Goal: Information Seeking & Learning: Check status

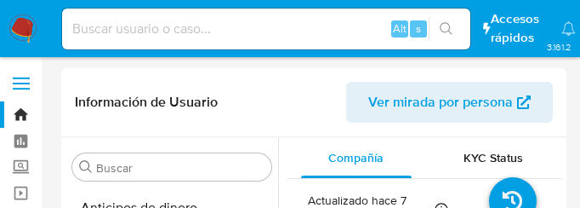
select select "10"
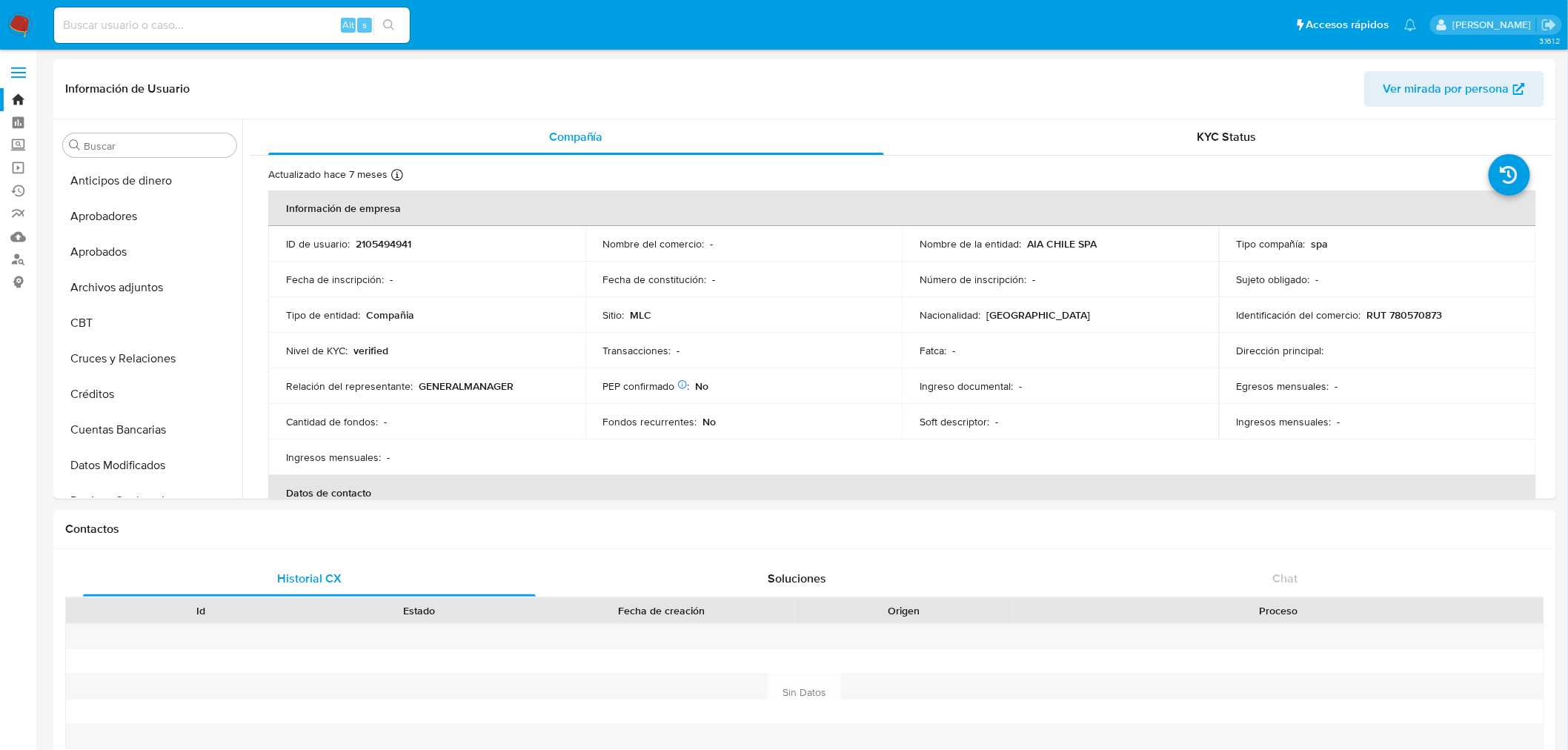
scroll to position [1073, 0]
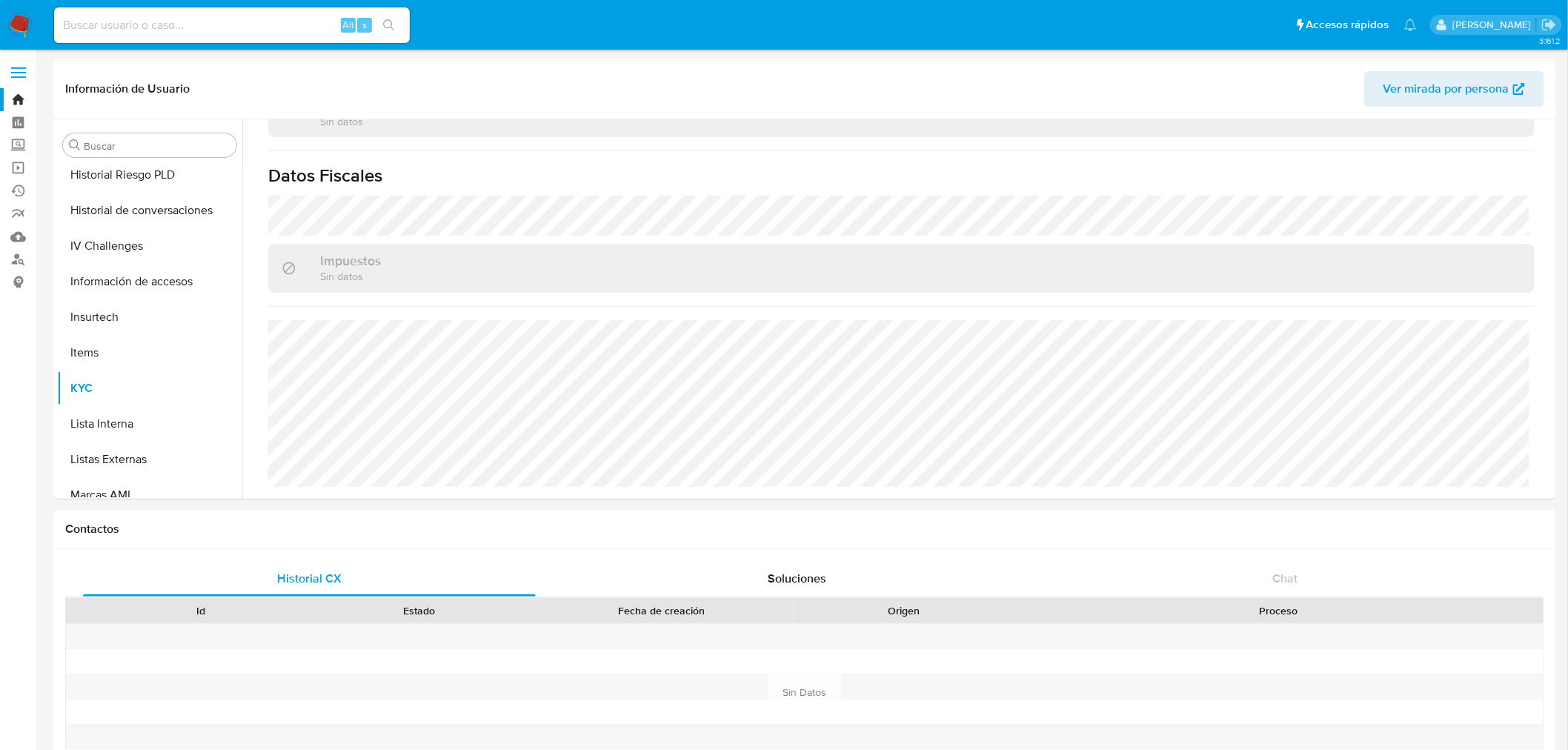
click at [160, 24] on input at bounding box center [232, 25] width 356 height 19
paste input "77288014"
click at [163, 17] on input "77288014" at bounding box center [232, 25] width 356 height 19
drag, startPoint x: 198, startPoint y: 30, endPoint x: -301, endPoint y: 21, distance: 499.1
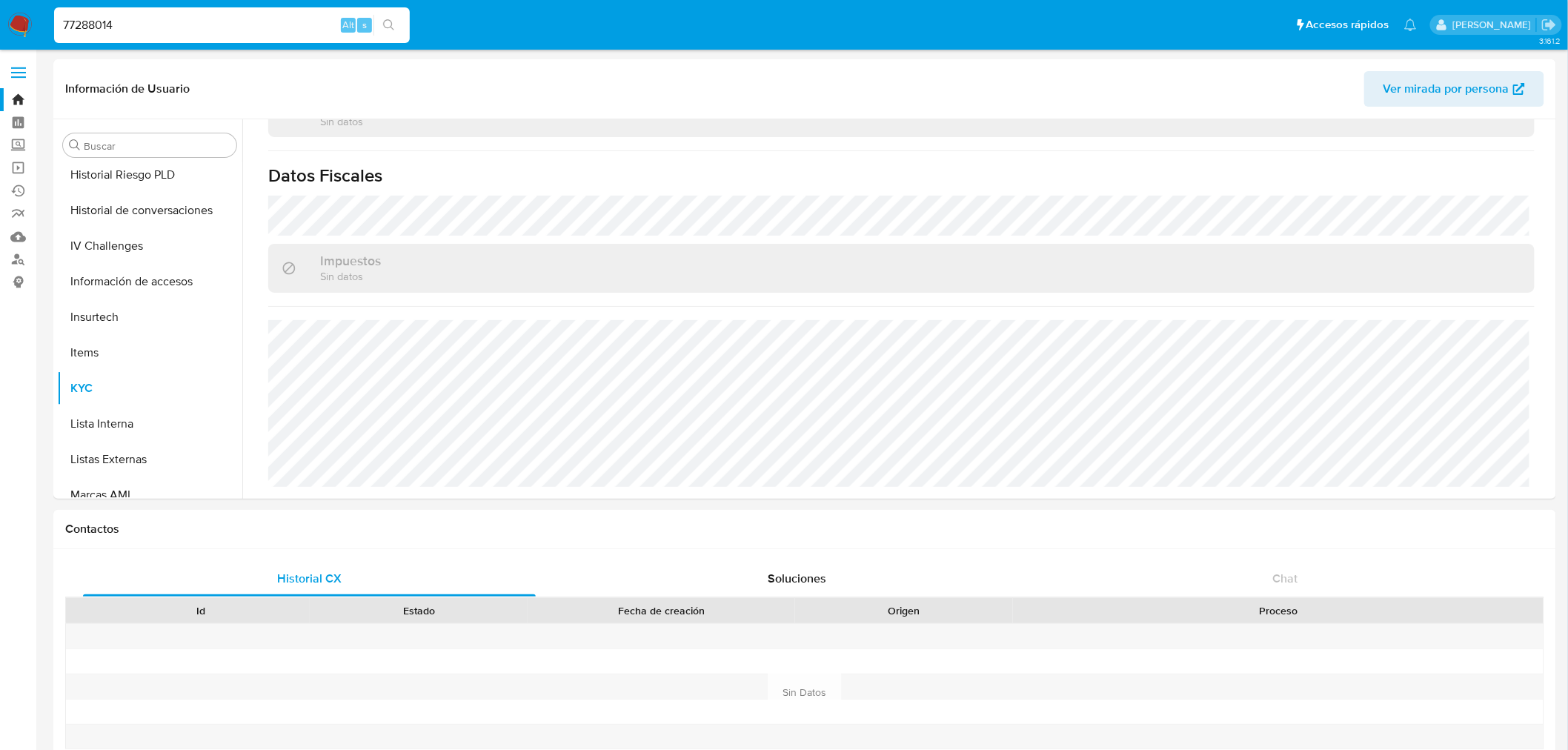
paste input "4"
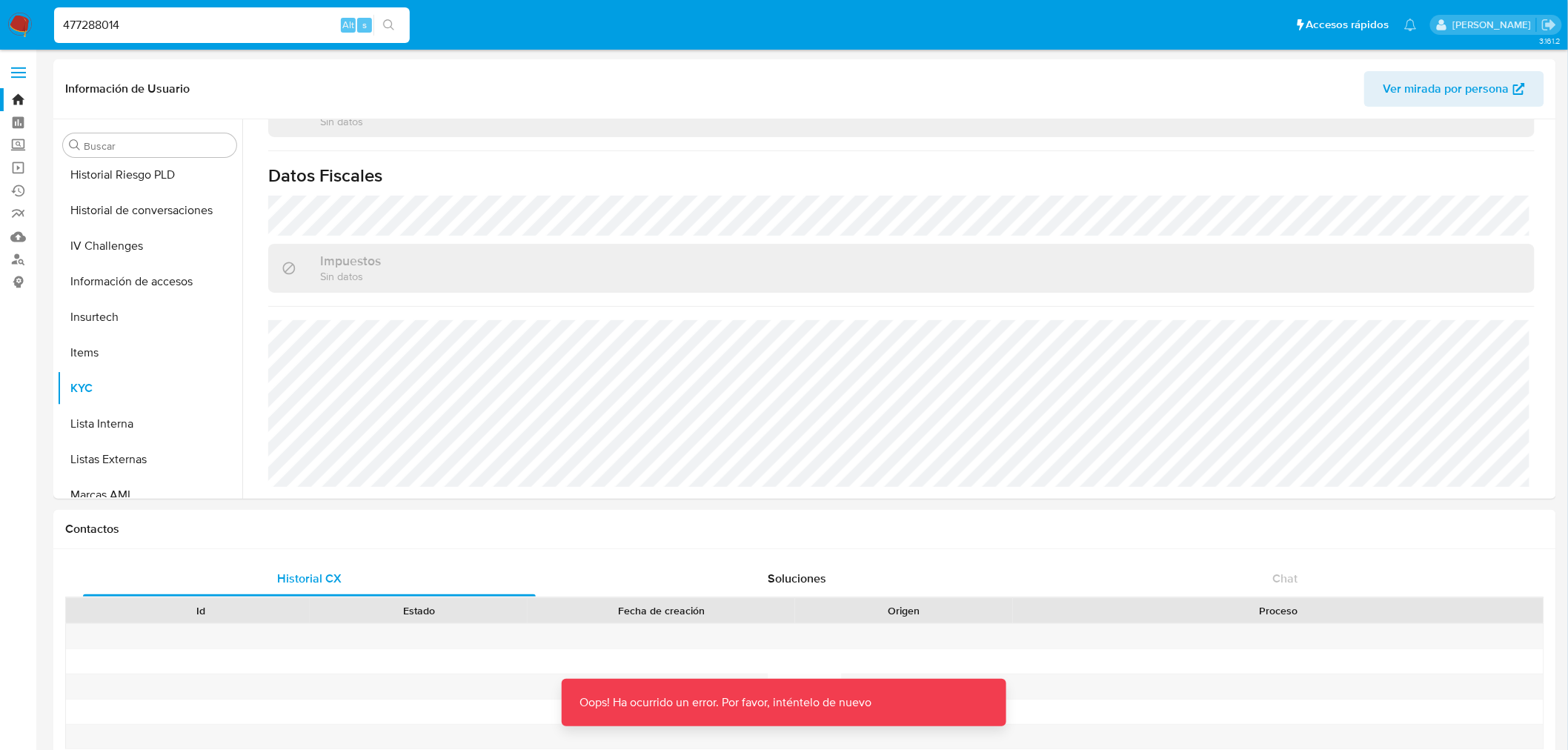
click at [384, 23] on icon "search-icon" at bounding box center [389, 25] width 12 height 12
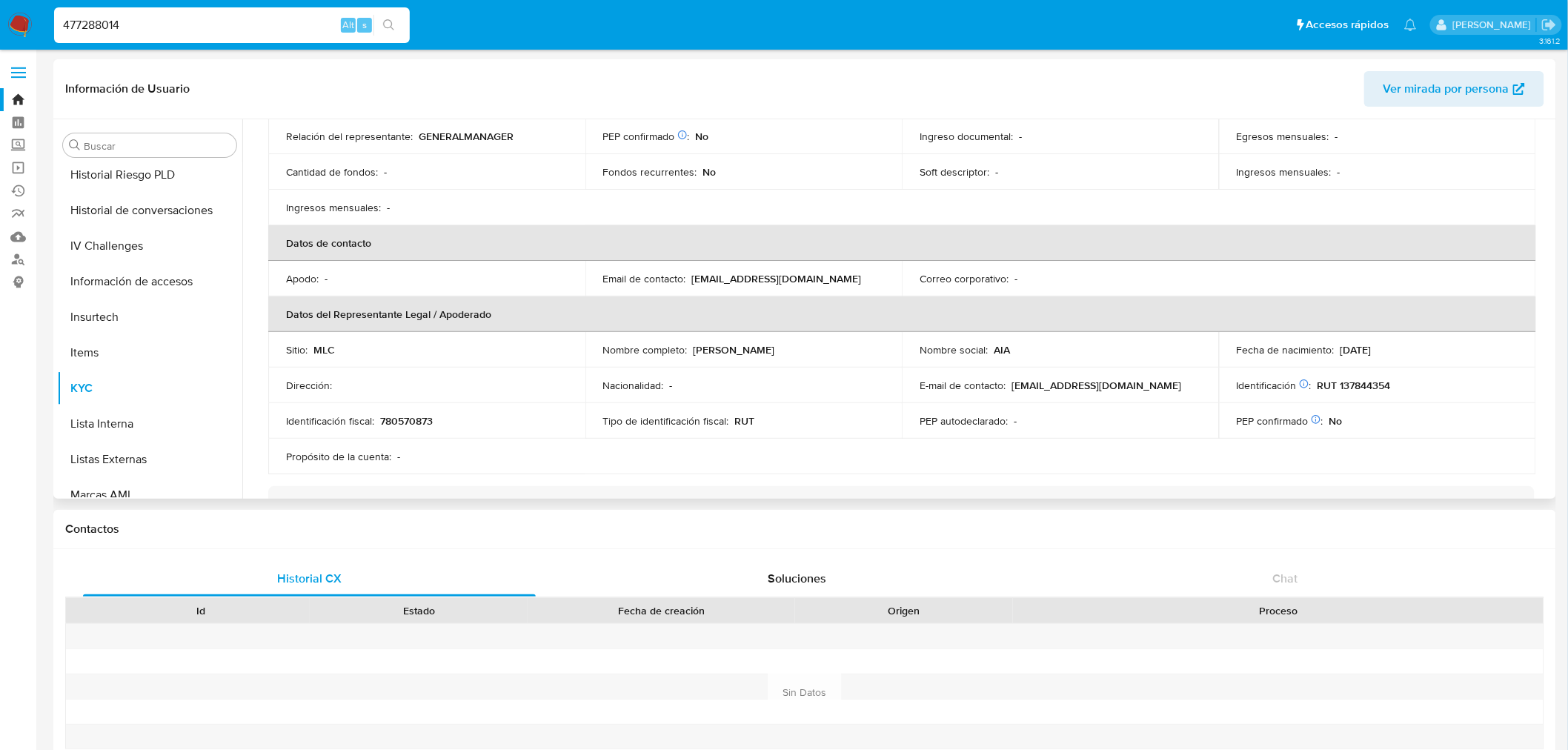
scroll to position [0, 0]
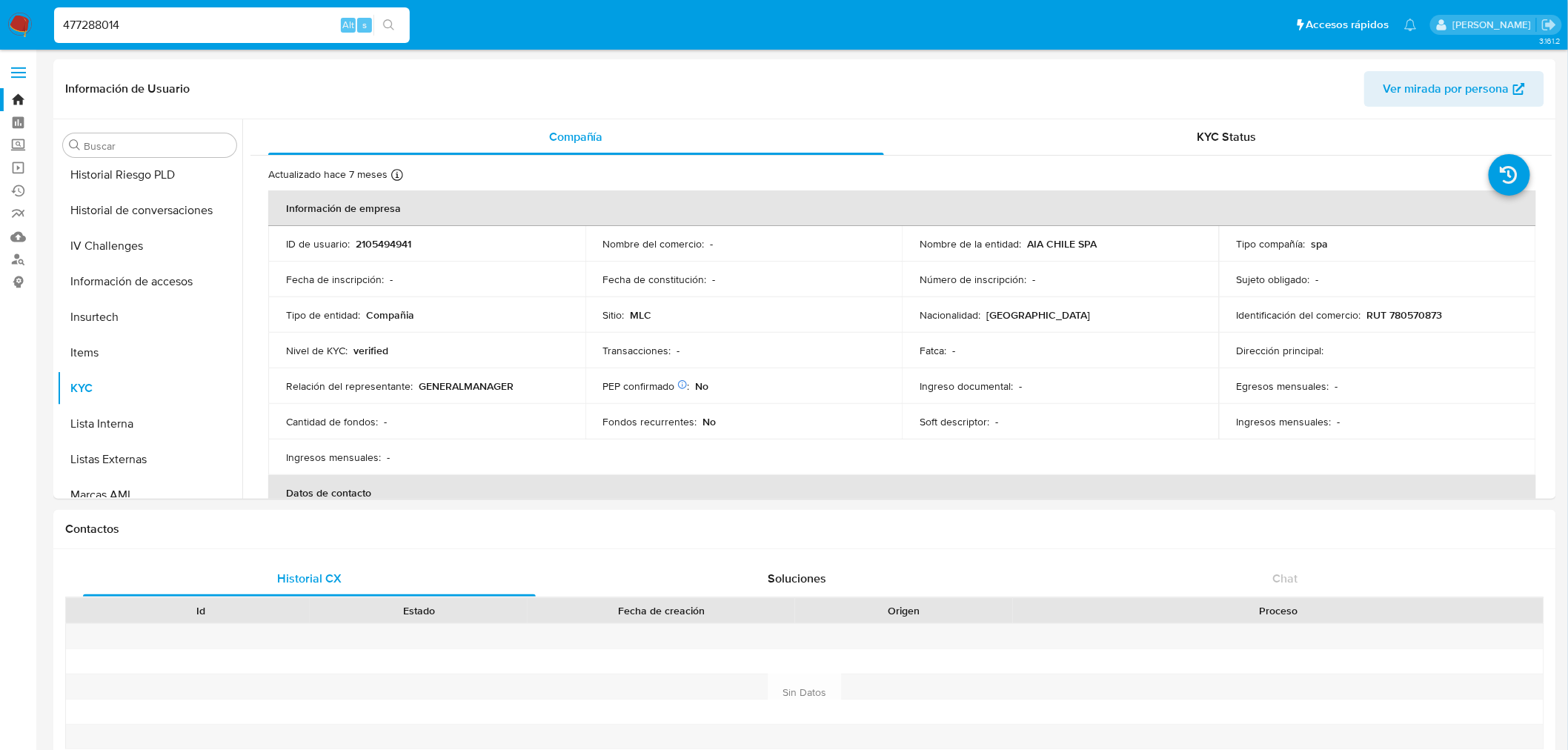
drag, startPoint x: 147, startPoint y: 25, endPoint x: -300, endPoint y: 10, distance: 447.3
paste input "2681054391"
type input "2681054391"
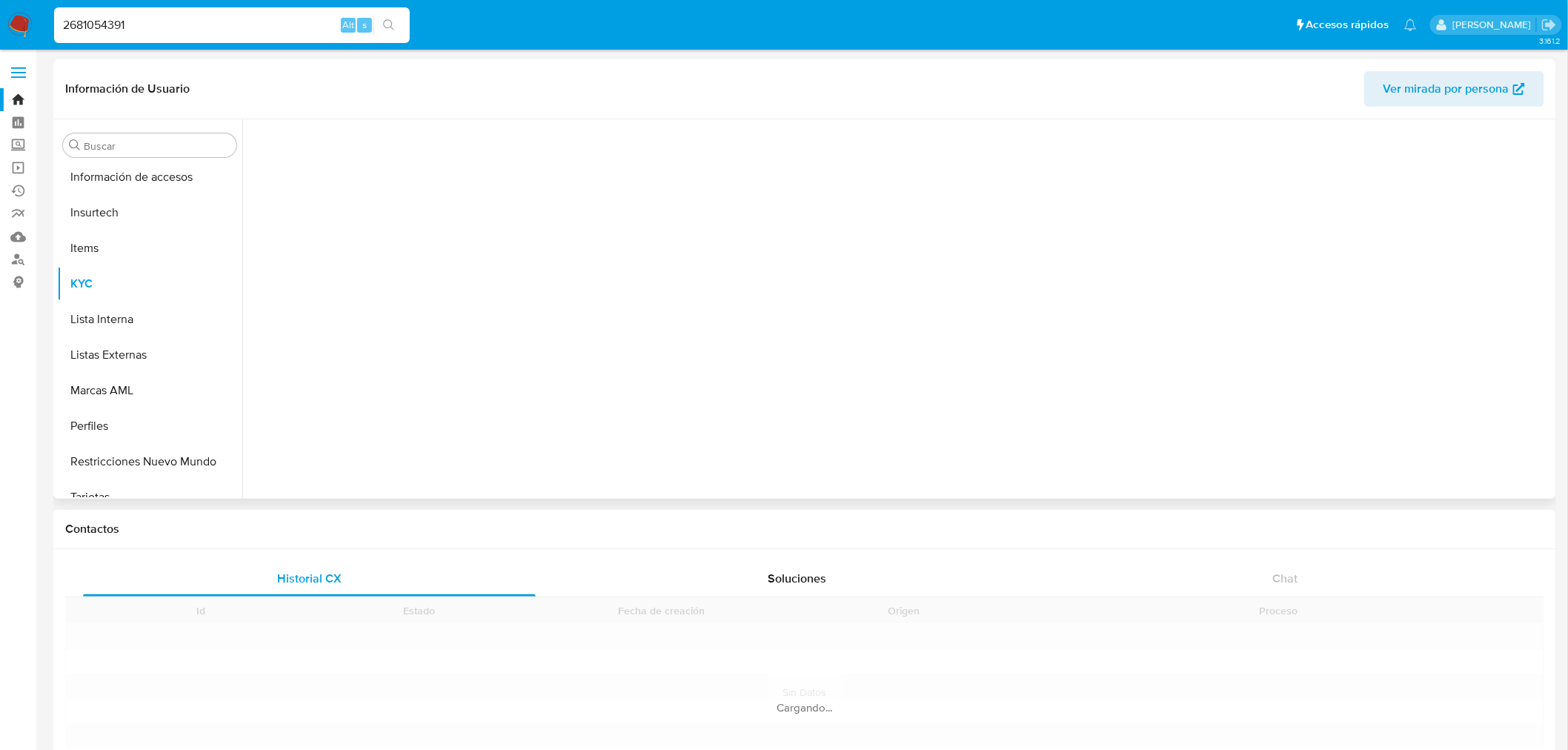
scroll to position [697, 0]
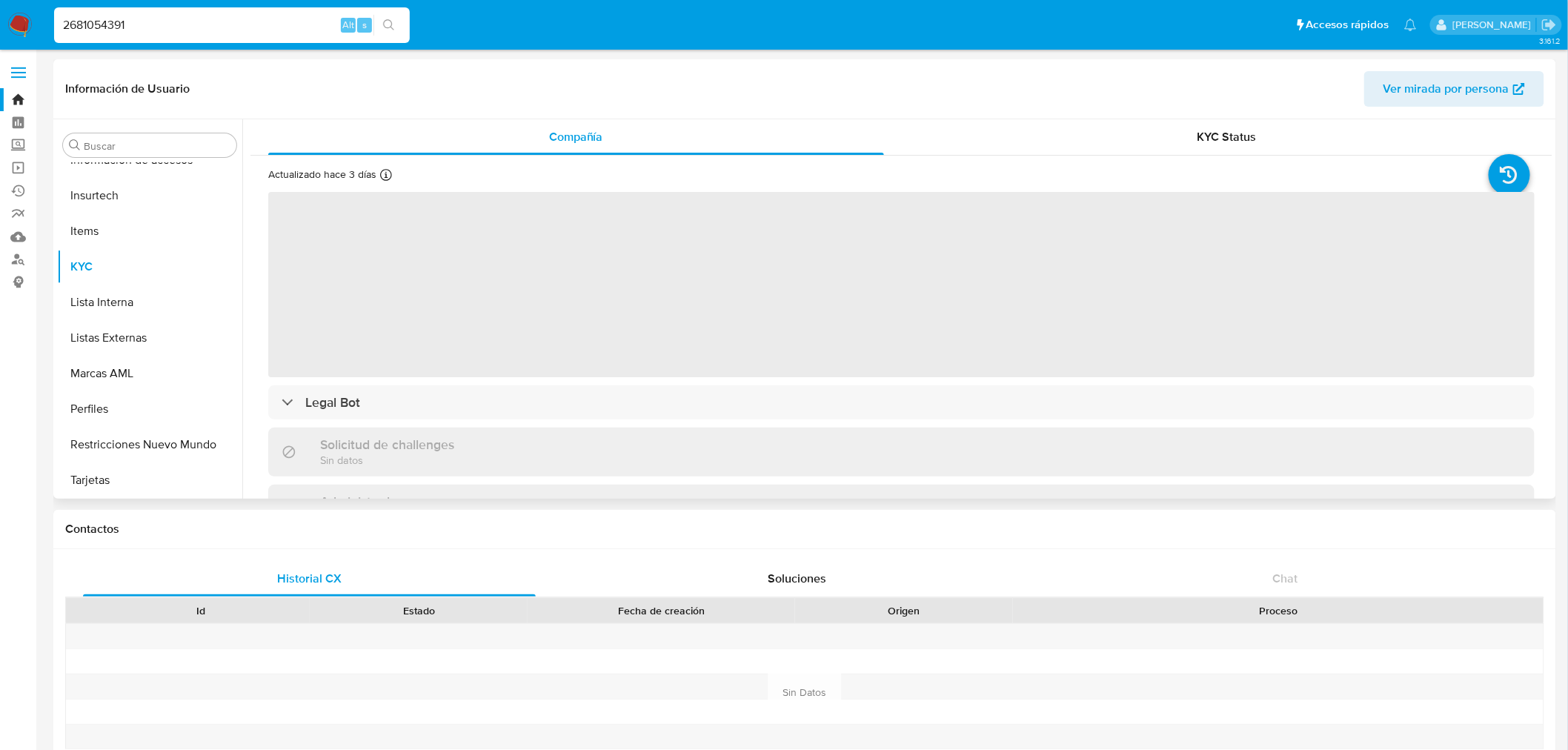
select select "10"
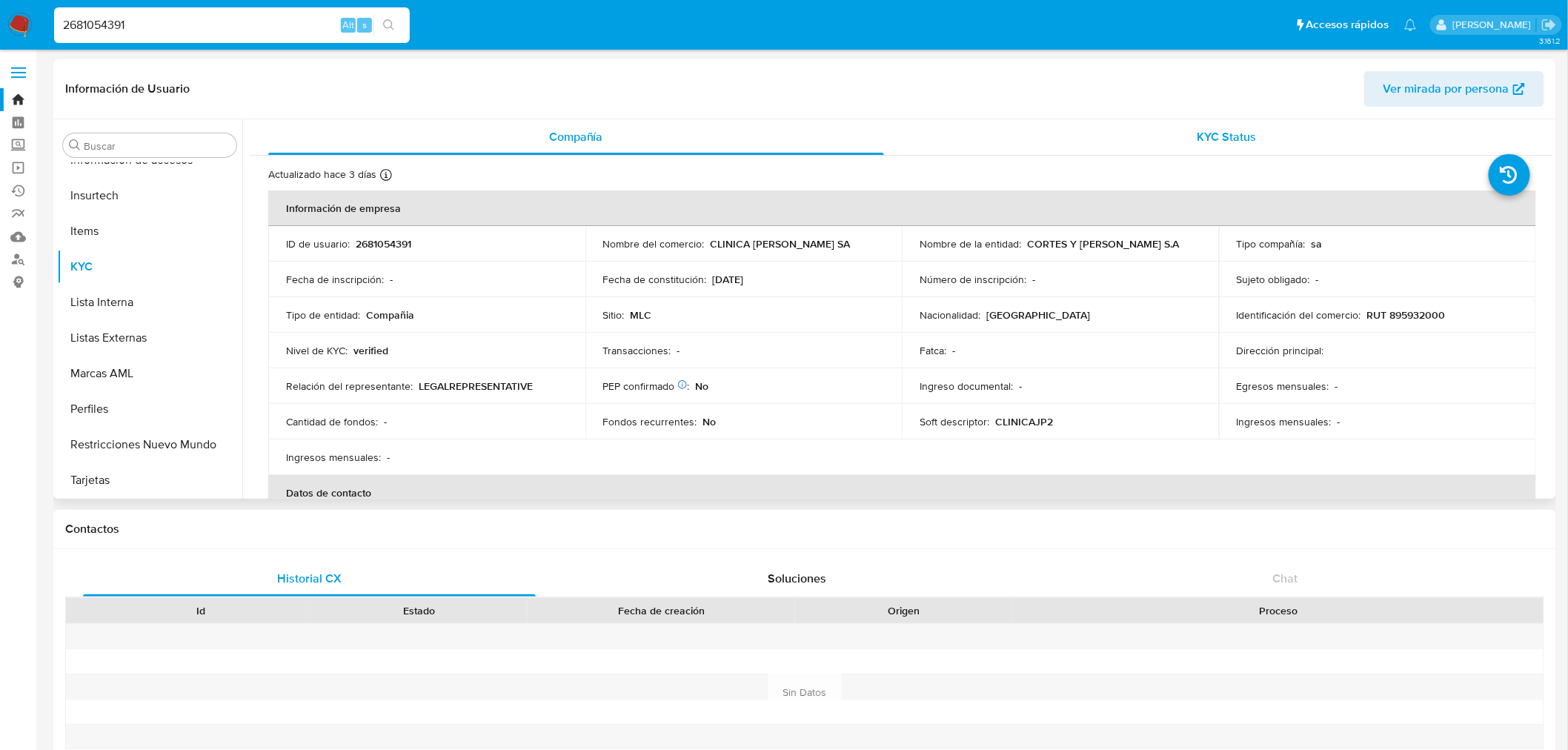
click at [505, 144] on span "KYC Status" at bounding box center [1227, 137] width 59 height 17
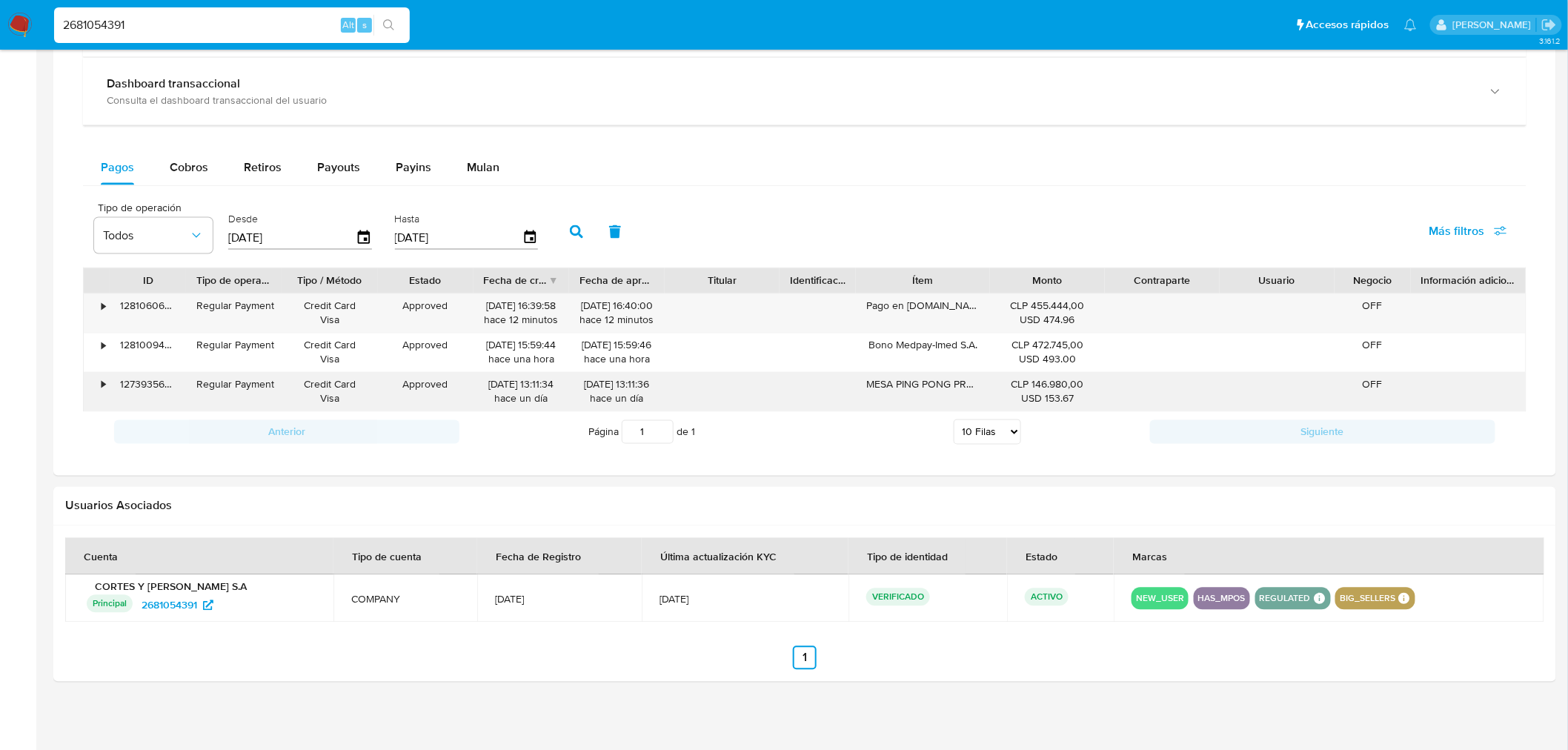
scroll to position [907, 0]
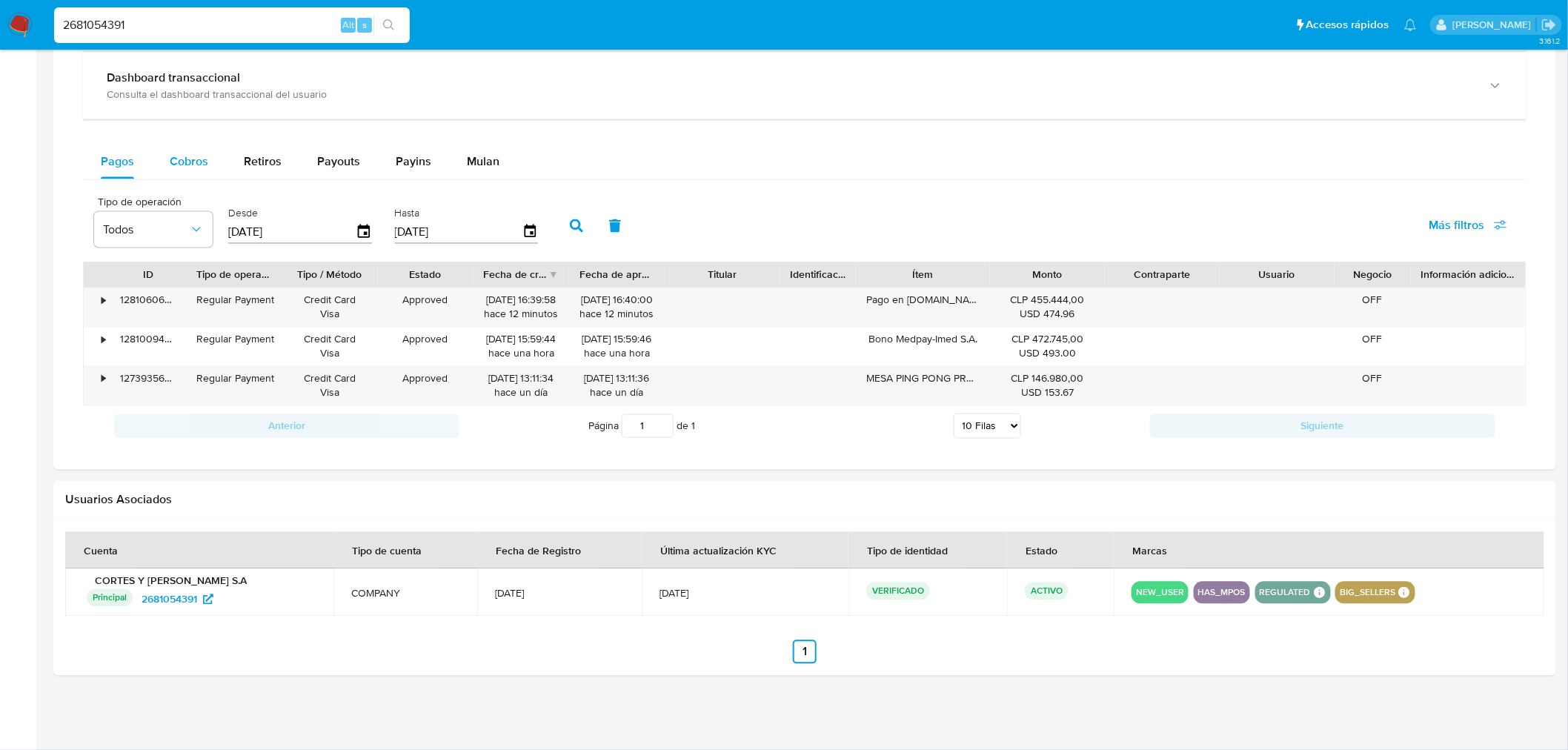
click at [184, 159] on span "Cobros" at bounding box center [189, 161] width 38 height 17
select select "10"
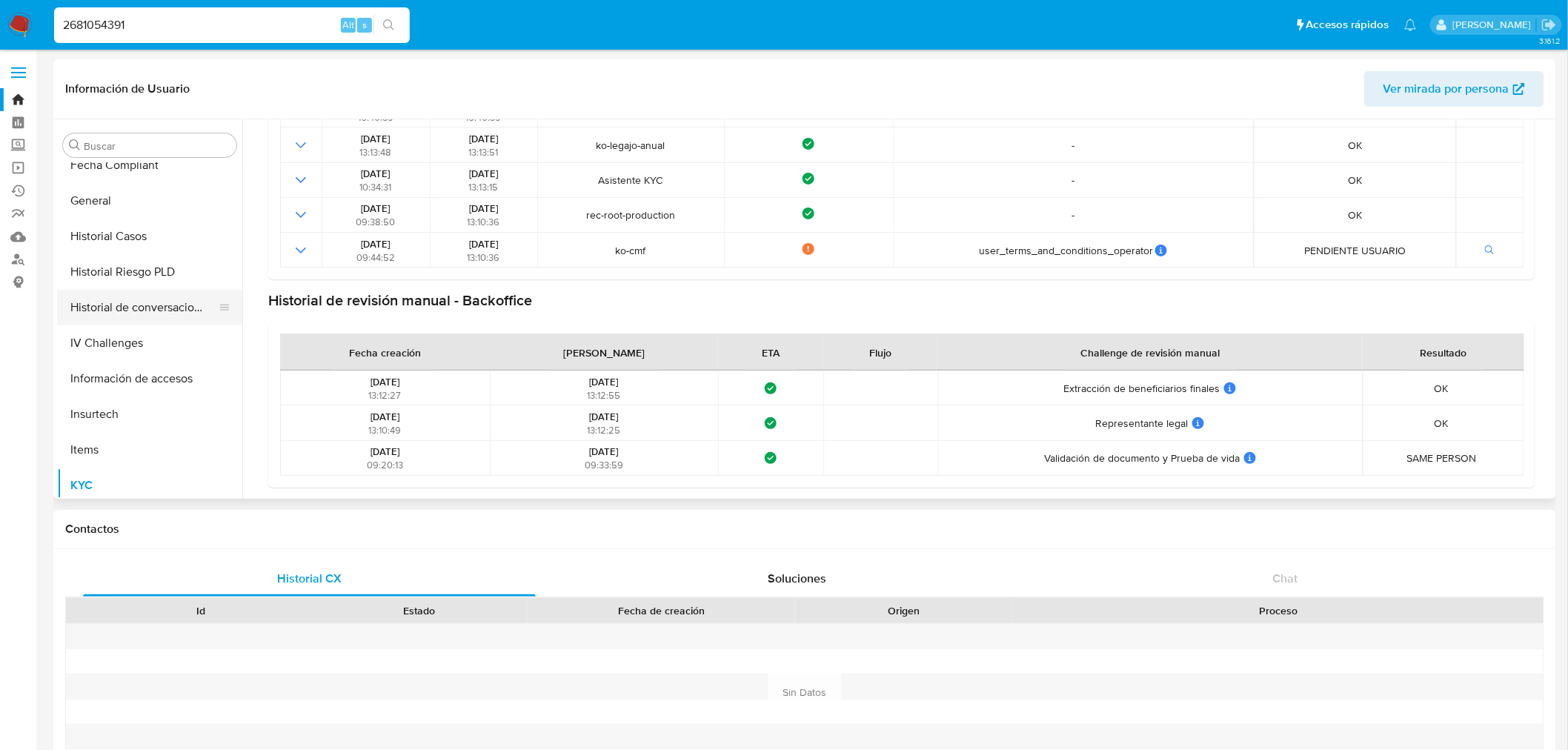
scroll to position [449, 0]
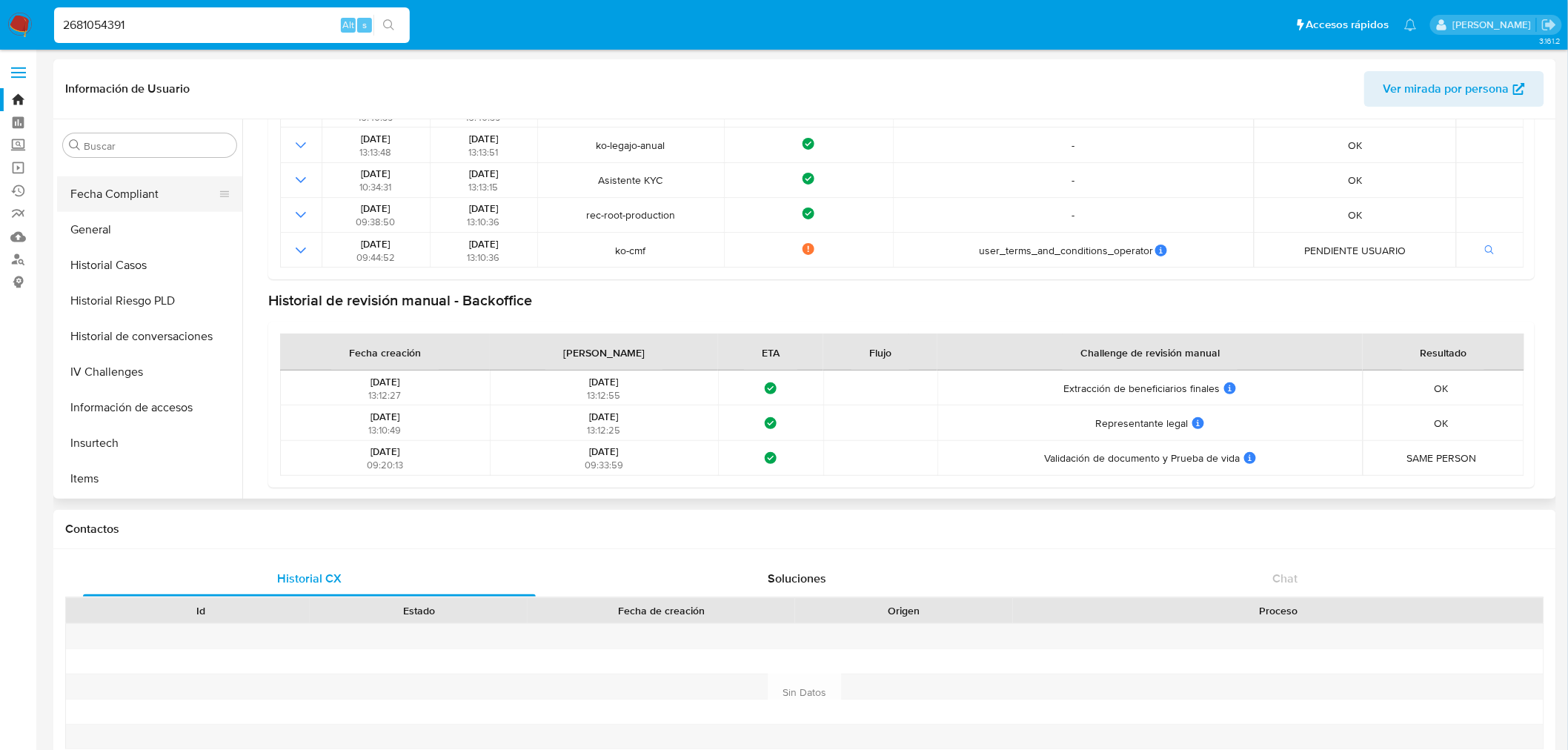
click at [104, 180] on button "Fecha Compliant" at bounding box center [144, 194] width 173 height 36
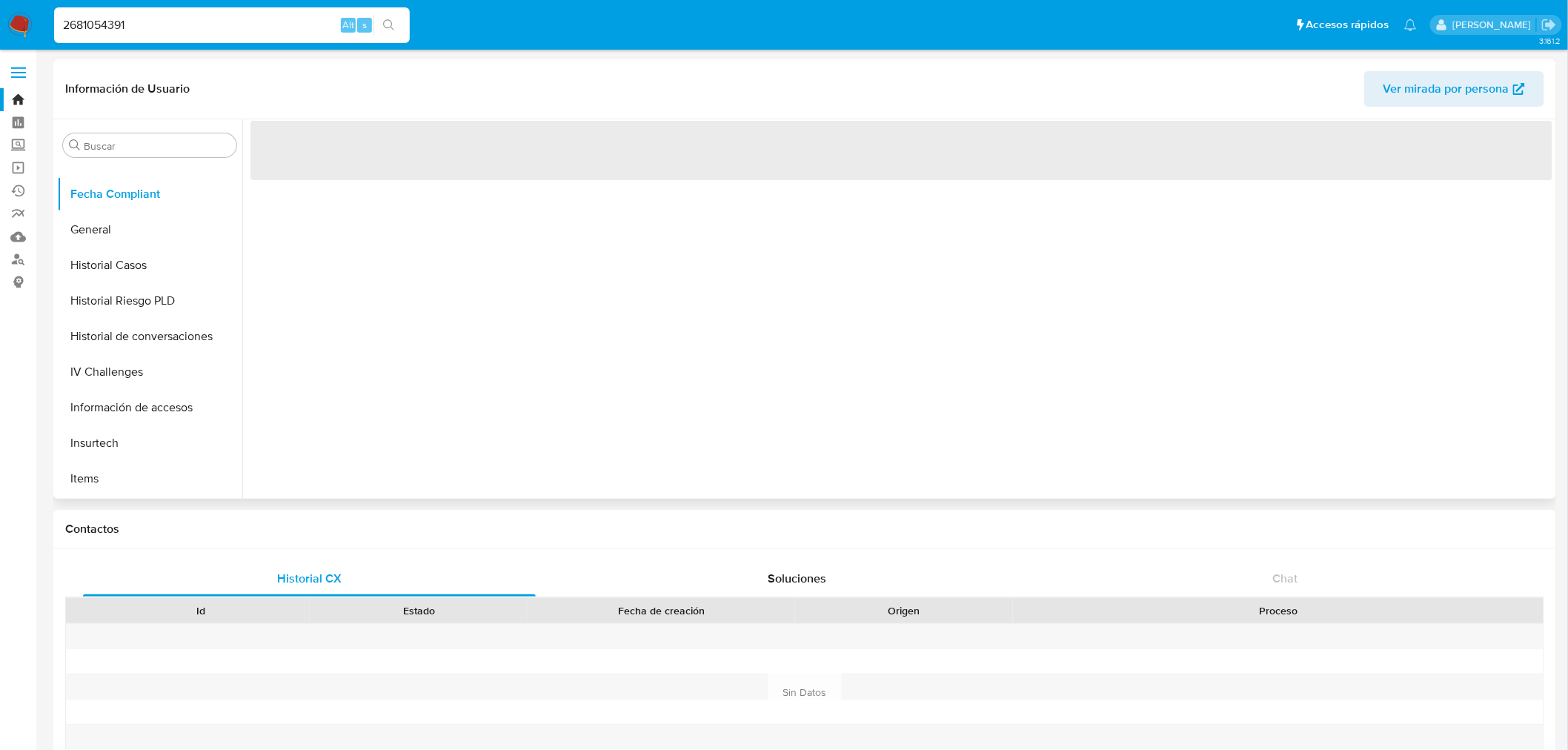
scroll to position [0, 0]
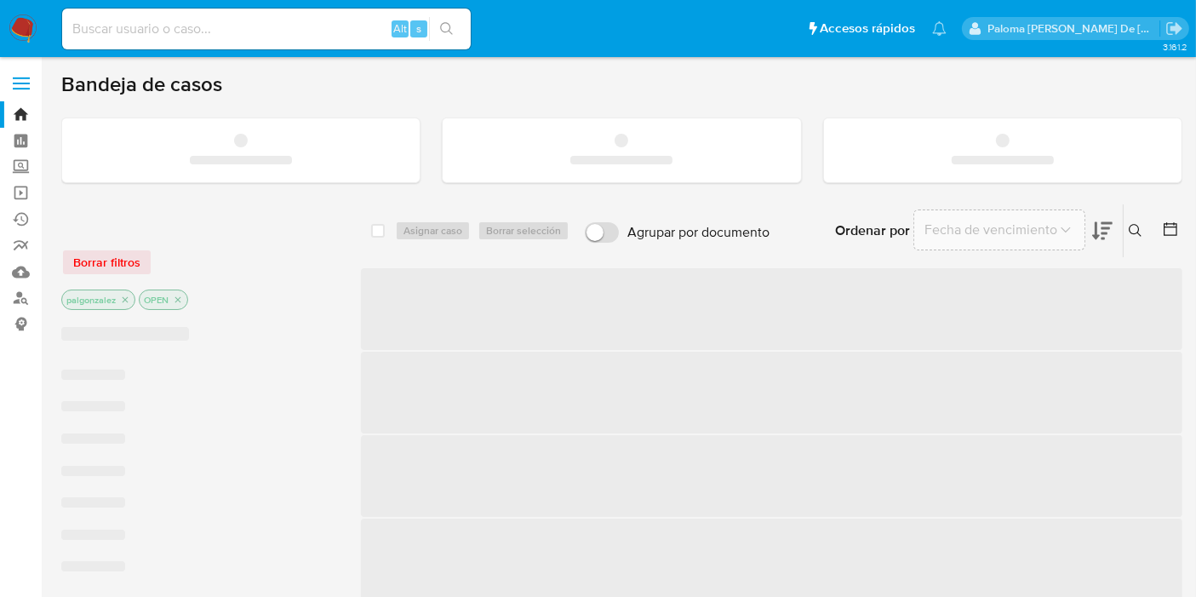
click at [235, 26] on input at bounding box center [266, 29] width 409 height 22
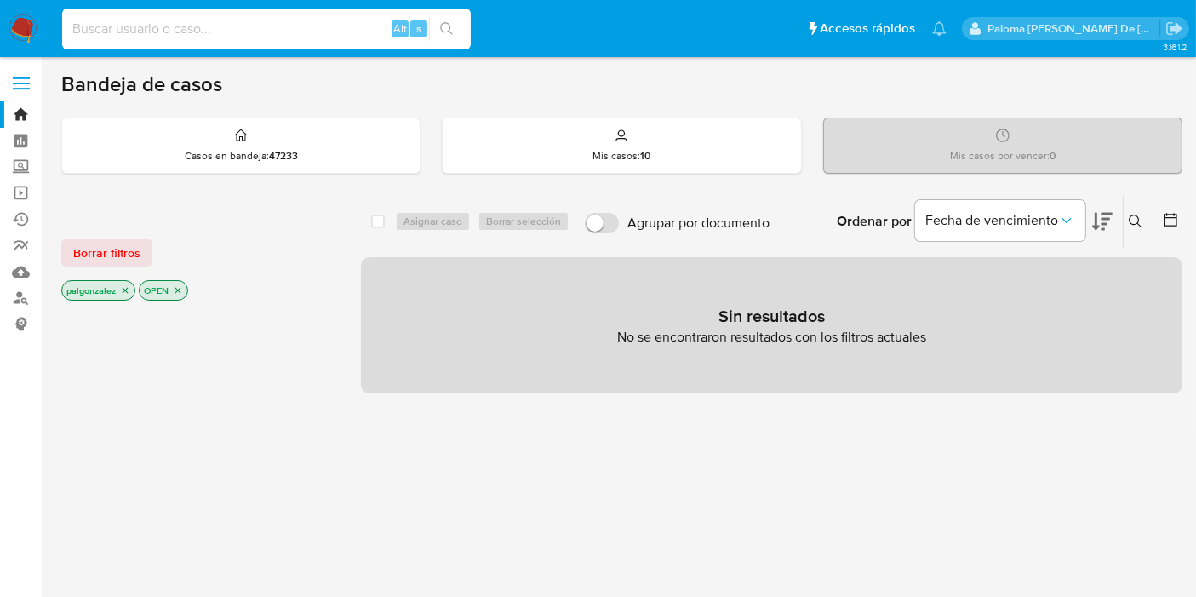
paste input "2681054391"
type input "2681054391"
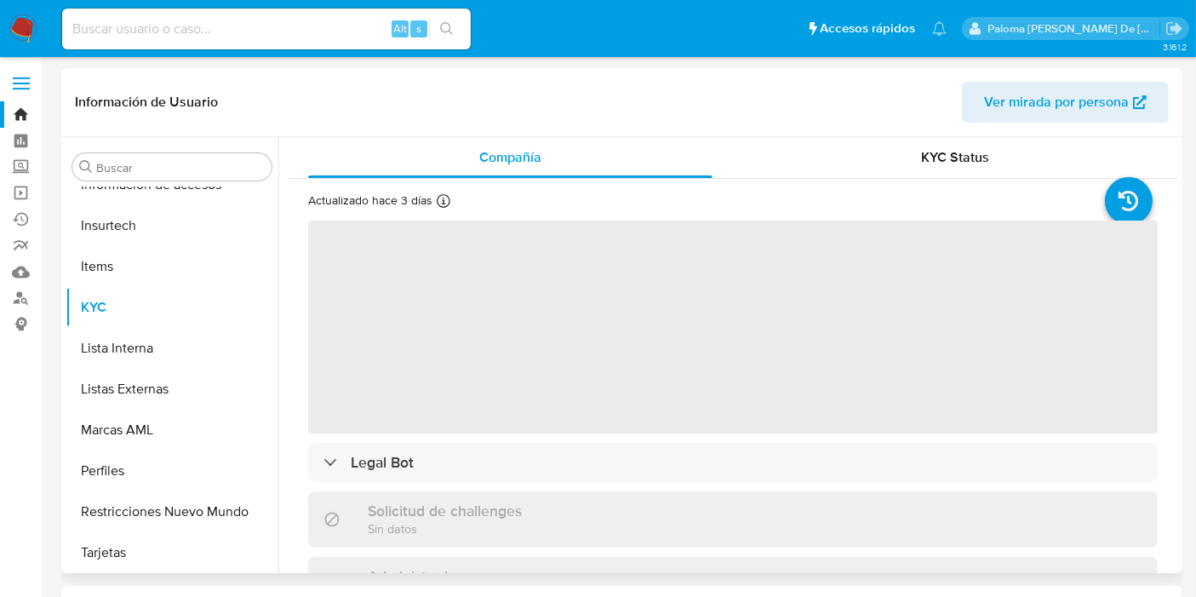
scroll to position [800, 0]
select select "10"
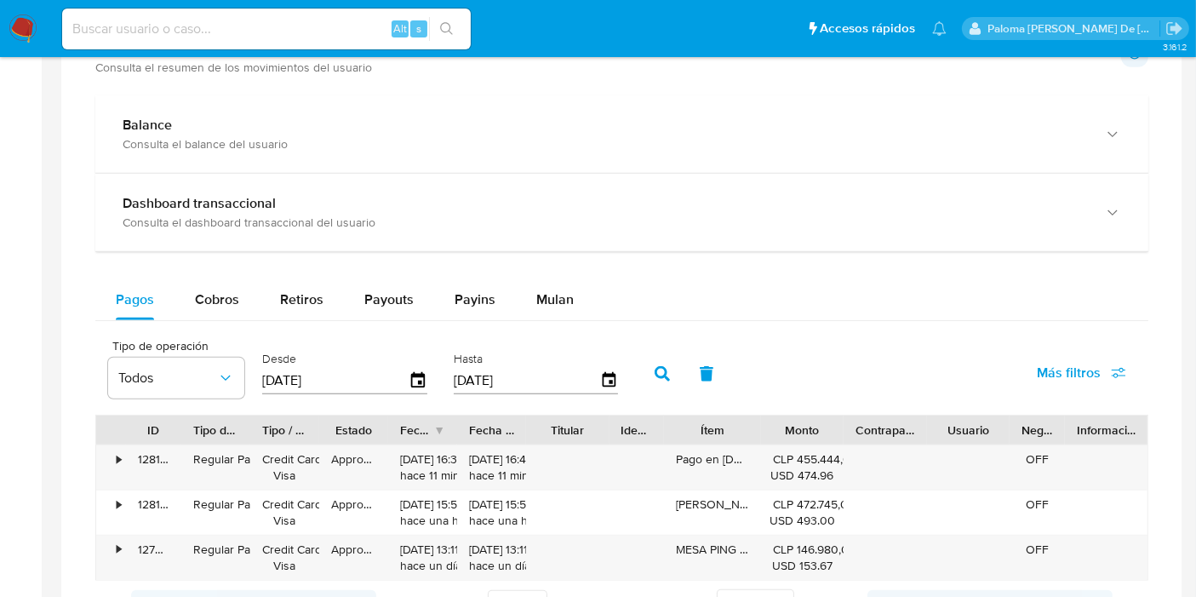
scroll to position [885, 0]
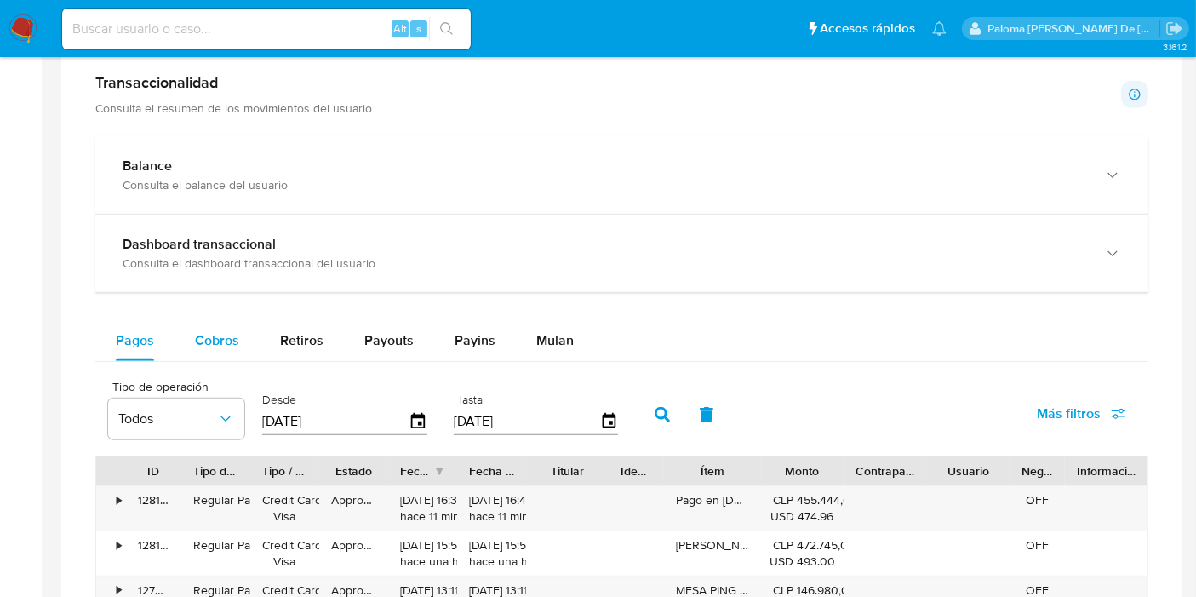
click at [220, 341] on span "Cobros" at bounding box center [217, 340] width 44 height 20
select select "10"
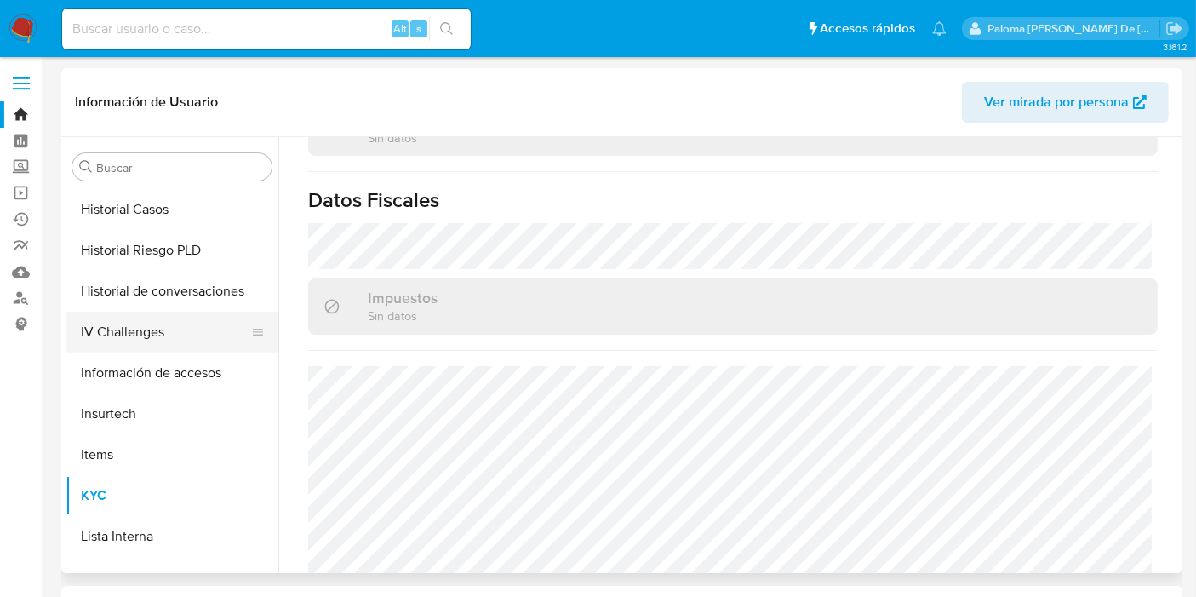
scroll to position [422, 0]
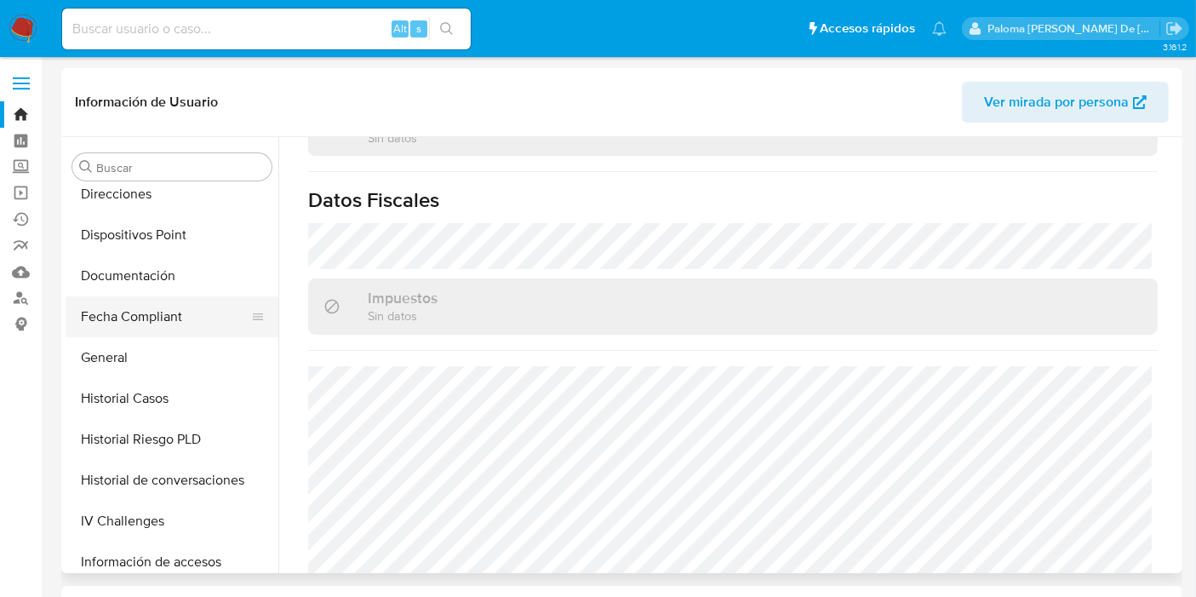
click at [142, 317] on button "Fecha Compliant" at bounding box center [165, 316] width 199 height 41
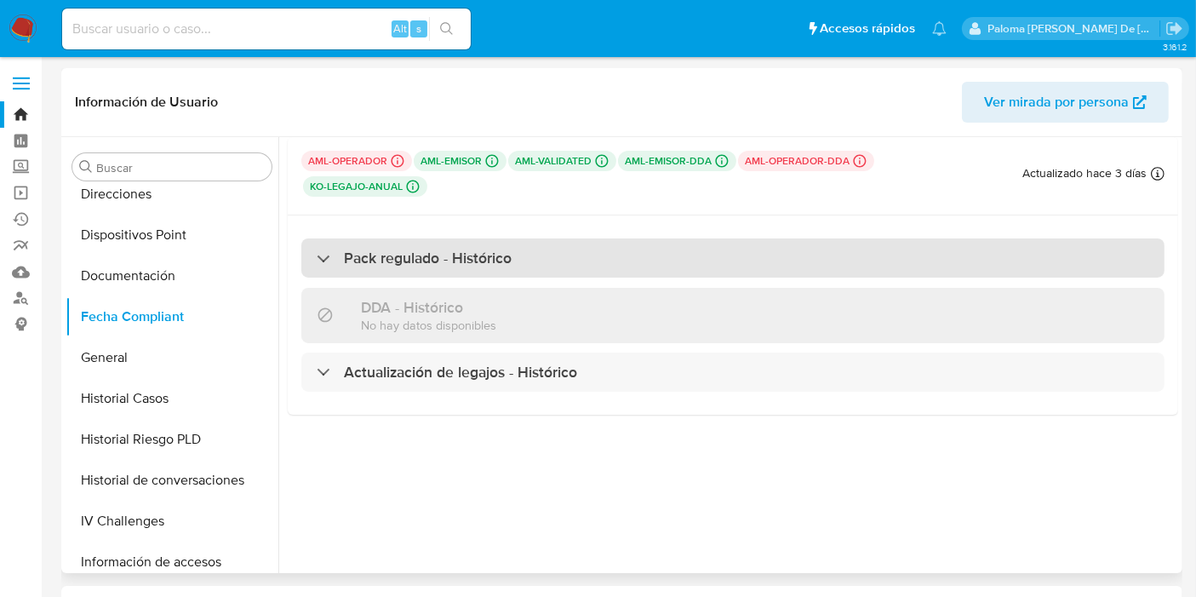
click at [451, 271] on div "Pack regulado - Histórico" at bounding box center [732, 257] width 863 height 39
